Goal: Communication & Community: Participate in discussion

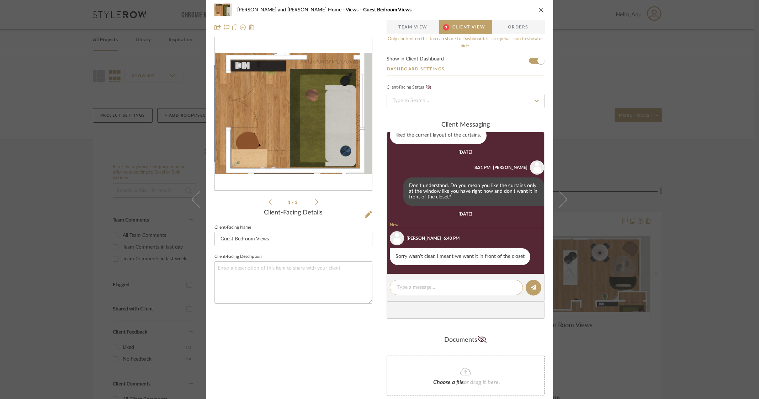
scroll to position [73, 0]
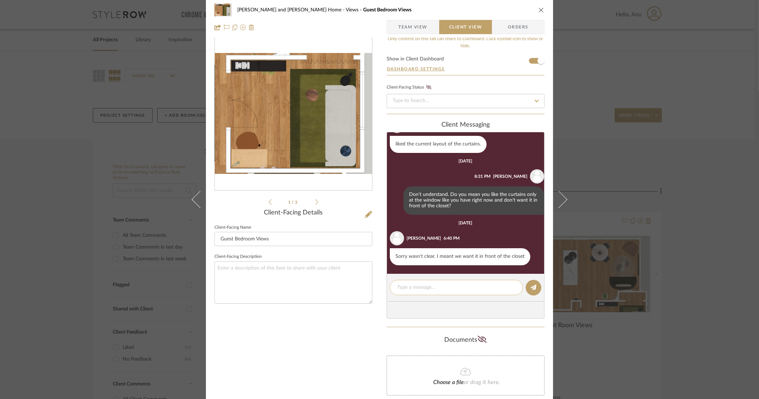
click at [398, 286] on textarea at bounding box center [456, 287] width 118 height 7
type textarea "/"
type textarea "Ok :)"
click at [534, 286] on button at bounding box center [533, 288] width 16 height 16
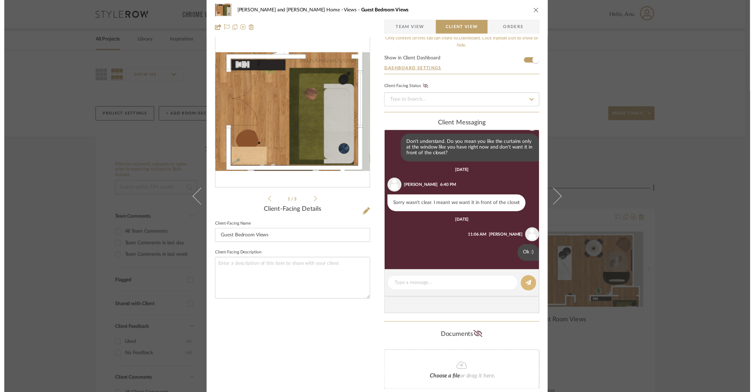
scroll to position [124, 0]
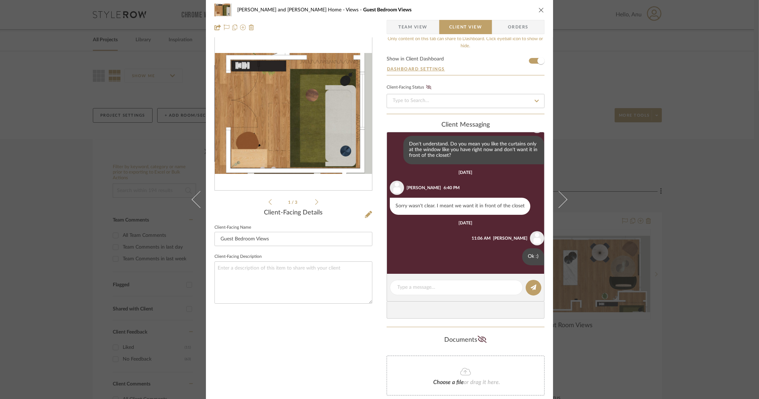
click at [750, 175] on div "[PERSON_NAME] and [PERSON_NAME] Home Views Guest Bedroom Views Team View Client…" at bounding box center [379, 199] width 759 height 399
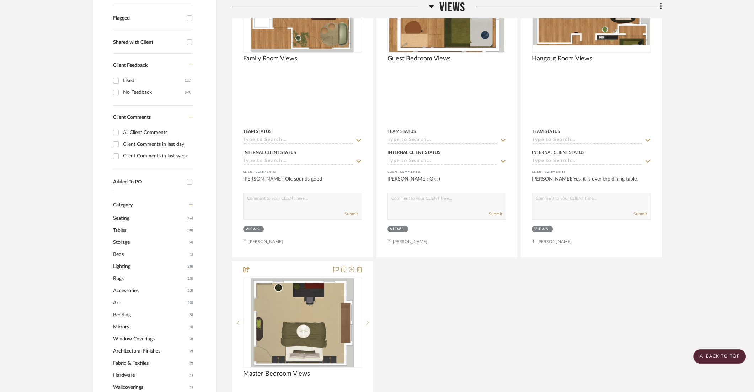
scroll to position [400, 0]
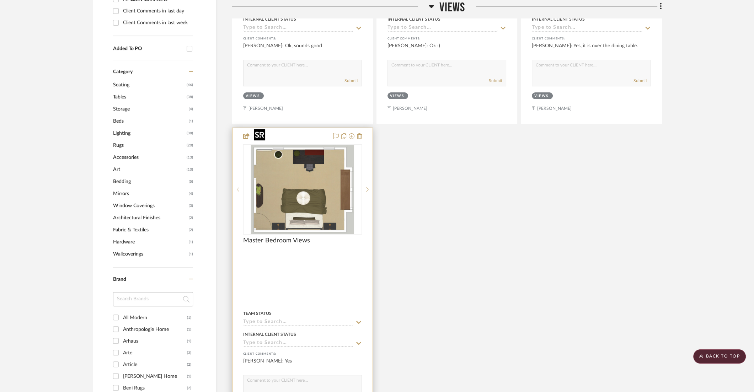
click at [297, 162] on img "0" at bounding box center [302, 189] width 103 height 89
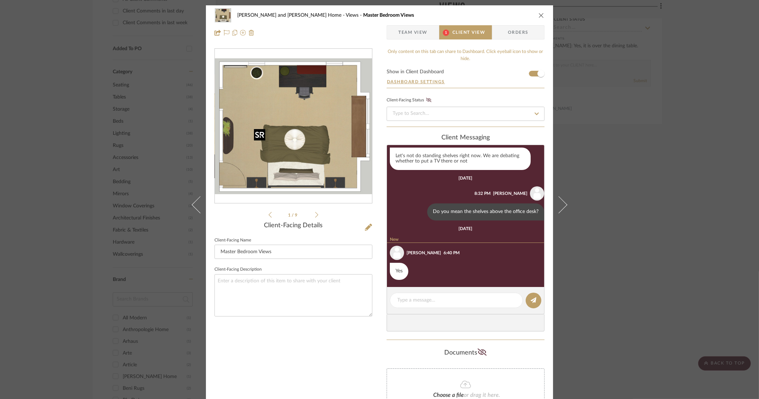
scroll to position [70, 0]
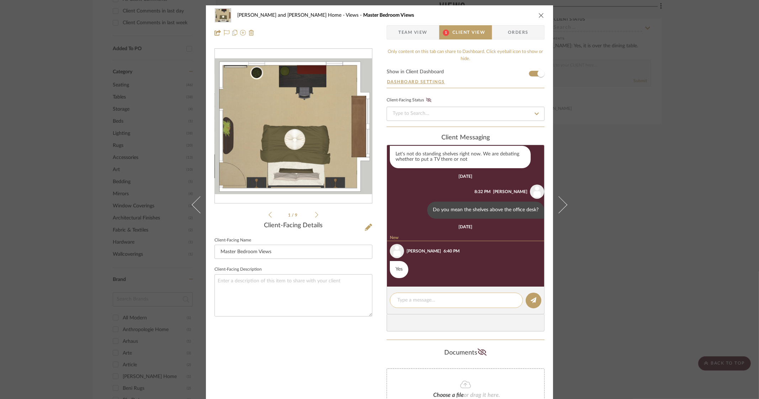
click at [415, 298] on textarea at bounding box center [456, 299] width 118 height 7
type textarea "/"
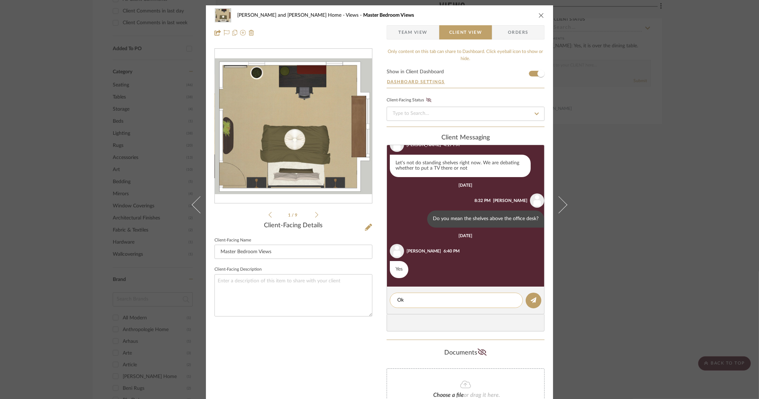
scroll to position [61, 0]
type textarea "Ok"
click at [531, 297] on icon at bounding box center [533, 300] width 6 height 6
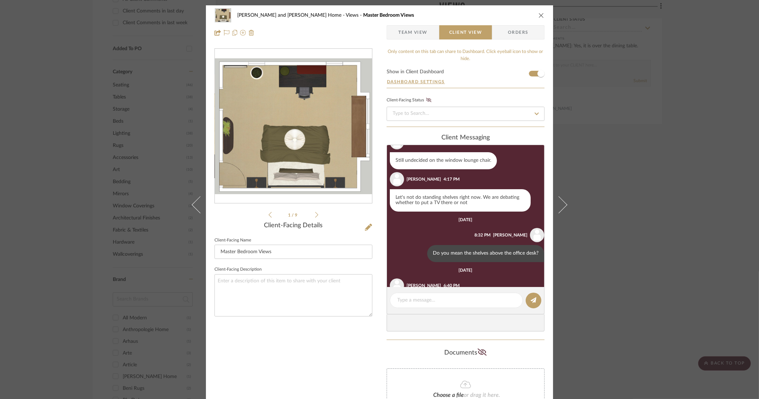
scroll to position [23, 0]
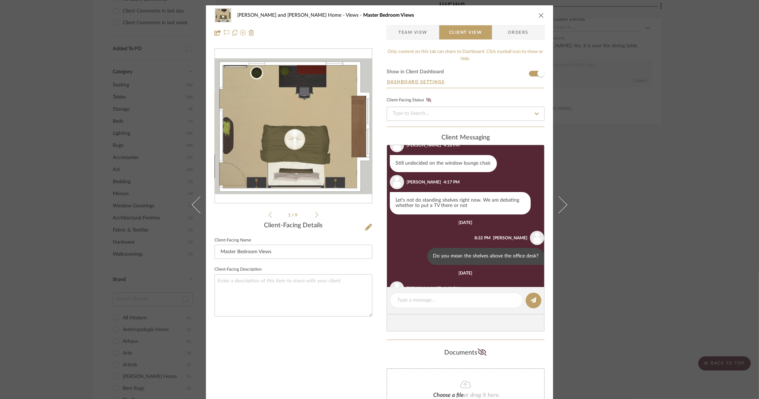
click at [644, 230] on div "[PERSON_NAME] and [PERSON_NAME] Home Views Master Bedroom Views Team View Clien…" at bounding box center [379, 199] width 759 height 399
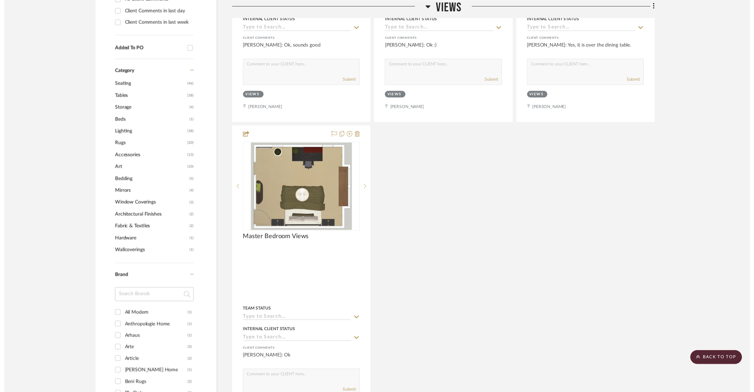
scroll to position [400, 0]
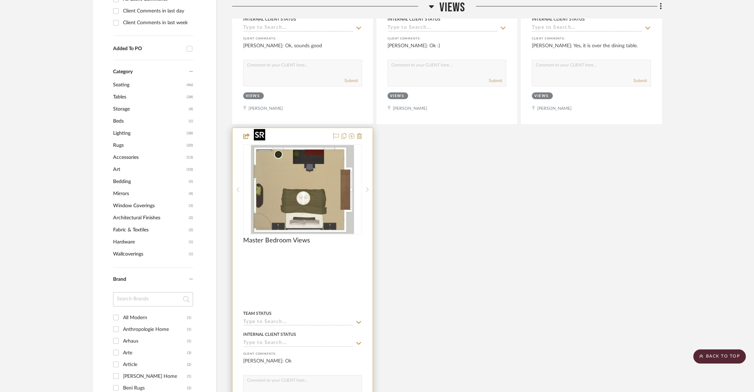
click at [274, 173] on img "0" at bounding box center [302, 189] width 103 height 89
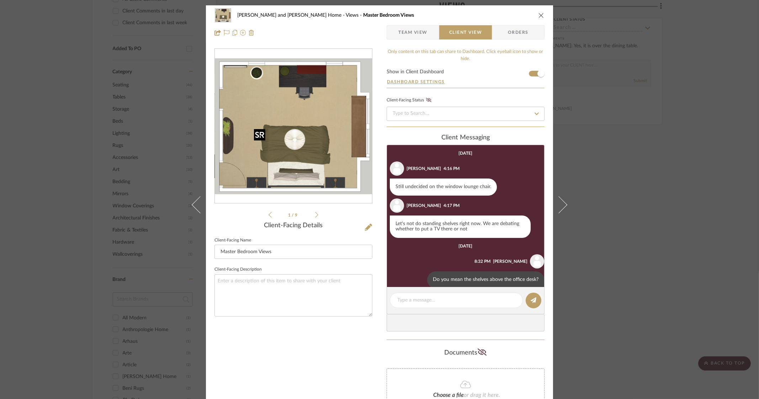
scroll to position [112, 0]
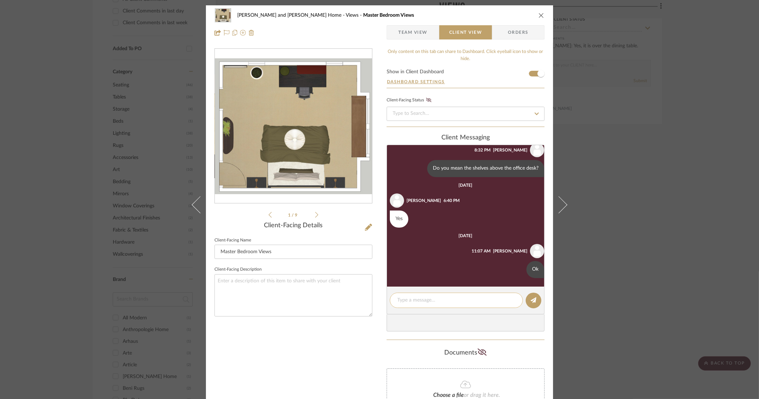
click at [394, 299] on div at bounding box center [456, 300] width 133 height 15
click at [401, 299] on textarea at bounding box center [456, 299] width 118 height 7
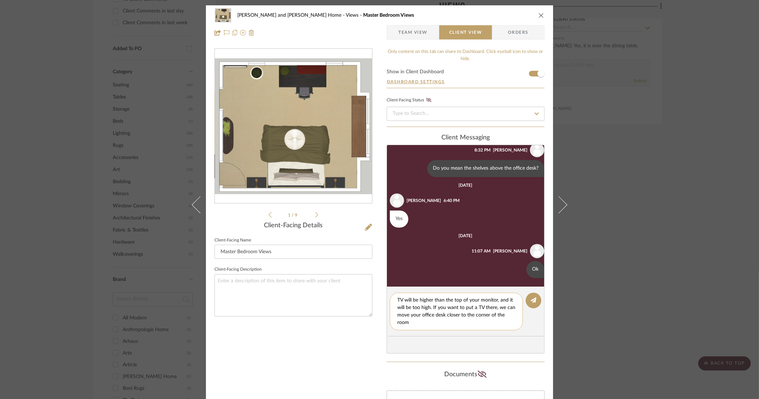
scroll to position [0, 0]
type textarea "TV will be higher than the top of your monitor, and it will be too high. If you…"
click at [527, 301] on button at bounding box center [533, 301] width 16 height 16
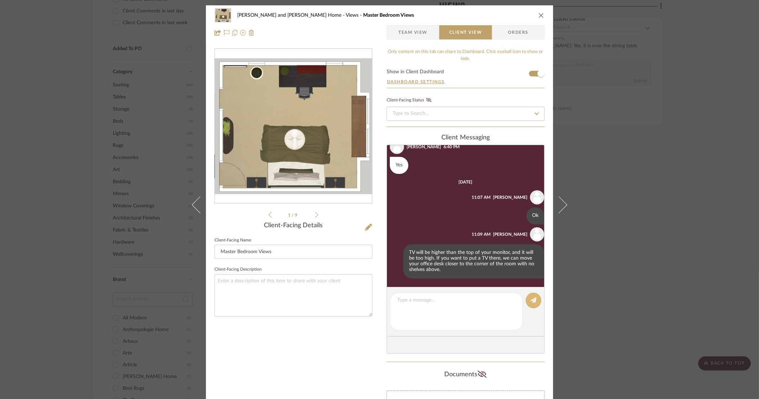
scroll to position [166, 0]
click at [638, 287] on div "[PERSON_NAME] and [PERSON_NAME] Home Views Master Bedroom Views Team View Clien…" at bounding box center [379, 199] width 759 height 399
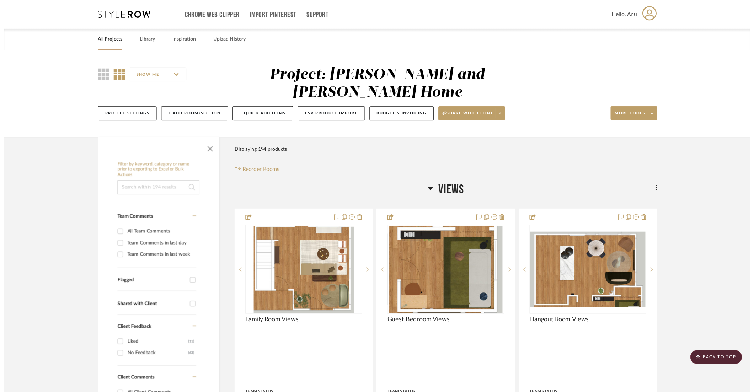
scroll to position [400, 0]
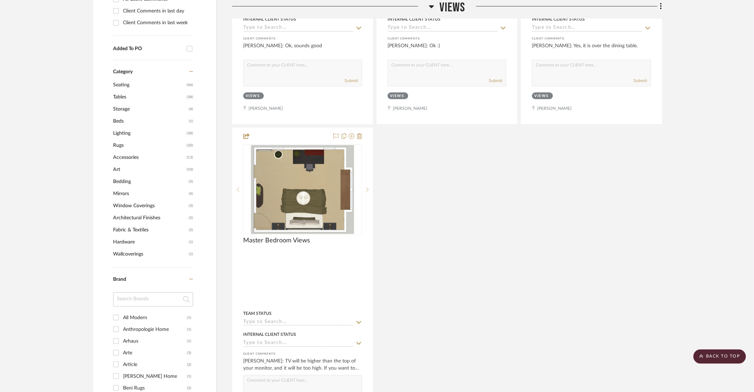
click at [563, 259] on div "Family Room Views By Unknown Team Status Internal Client Status client Comments…" at bounding box center [447, 125] width 430 height 627
